Goal: Register for event/course

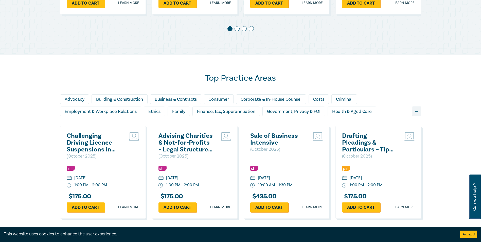
scroll to position [431, 0]
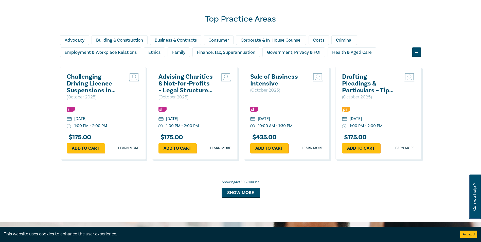
click at [413, 51] on div "..." at bounding box center [416, 52] width 9 height 10
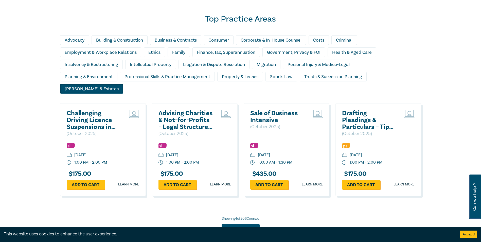
click at [123, 84] on div "[PERSON_NAME] & Estates" at bounding box center [91, 89] width 63 height 10
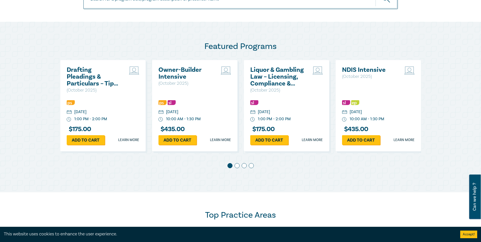
scroll to position [355, 0]
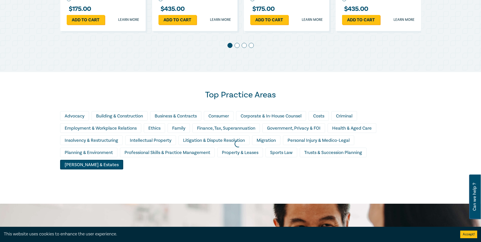
click at [349, 155] on div at bounding box center [237, 144] width 481 height 124
click at [349, 169] on div at bounding box center [237, 144] width 481 height 124
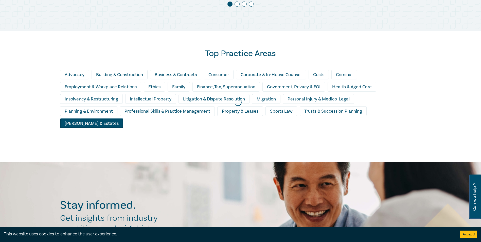
scroll to position [402, 0]
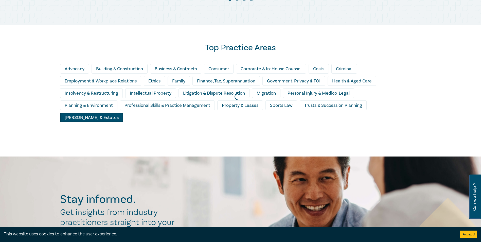
click at [334, 102] on div at bounding box center [237, 96] width 481 height 124
click at [334, 105] on div at bounding box center [237, 96] width 481 height 124
click at [293, 137] on div at bounding box center [237, 96] width 481 height 124
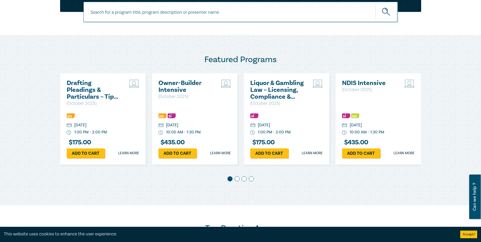
scroll to position [374, 0]
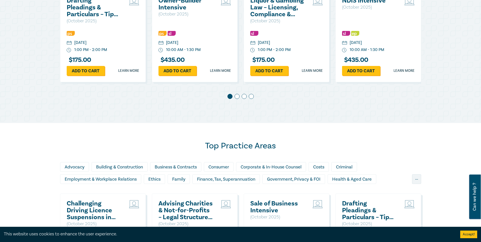
scroll to position [456, 0]
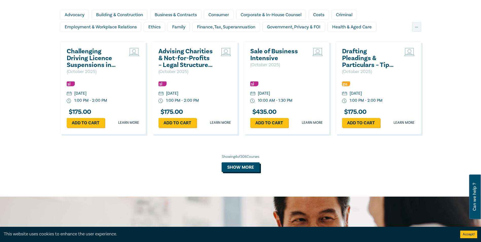
click at [230, 169] on button "Show more" at bounding box center [241, 167] width 38 height 10
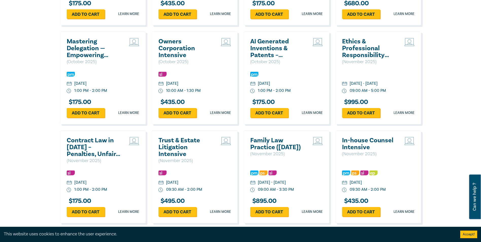
scroll to position [862, 0]
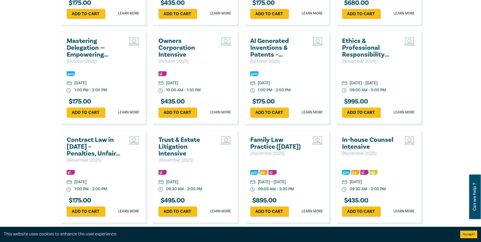
click at [185, 150] on h2 "Trust & Estate Litigation Intensive" at bounding box center [185, 146] width 55 height 21
